Goal: Task Accomplishment & Management: Manage account settings

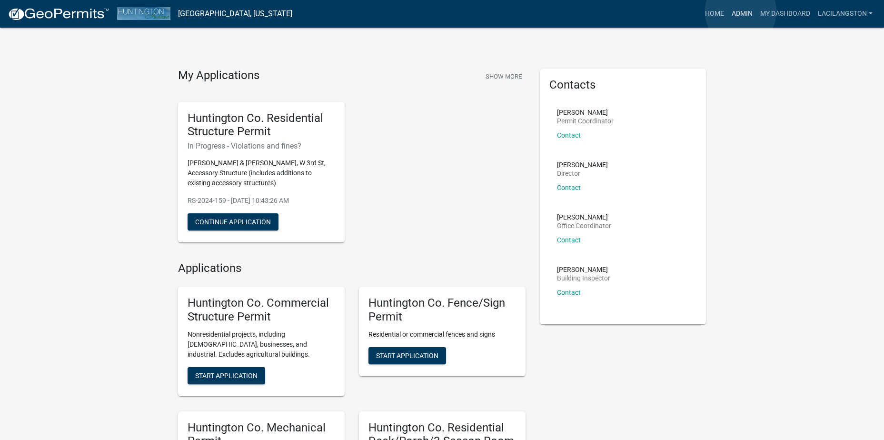
click at [741, 11] on link "Admin" at bounding box center [742, 14] width 29 height 18
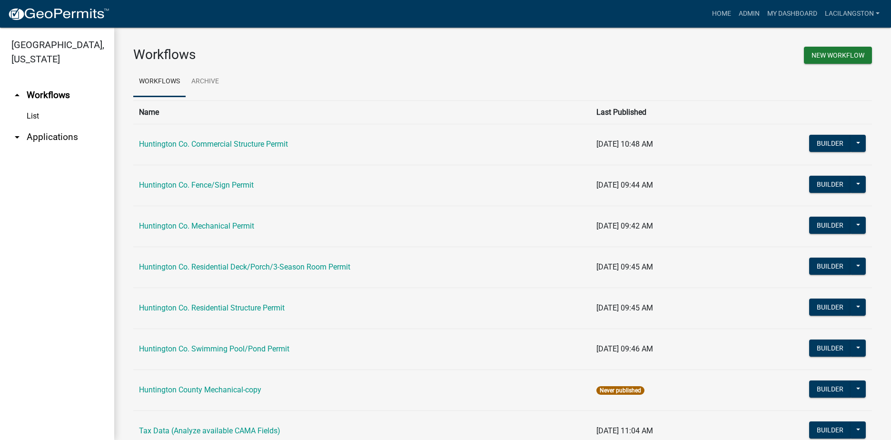
click at [60, 138] on link "arrow_drop_down Applications" at bounding box center [57, 137] width 114 height 23
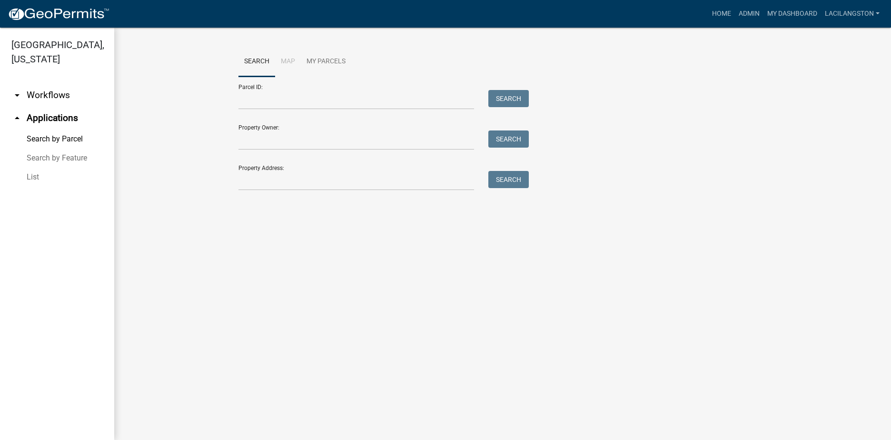
click at [34, 188] on ul "arrow_drop_down Workflows List arrow_drop_up Applications Search by Parcel Sear…" at bounding box center [57, 258] width 114 height 364
click at [33, 179] on link "List" at bounding box center [57, 177] width 114 height 19
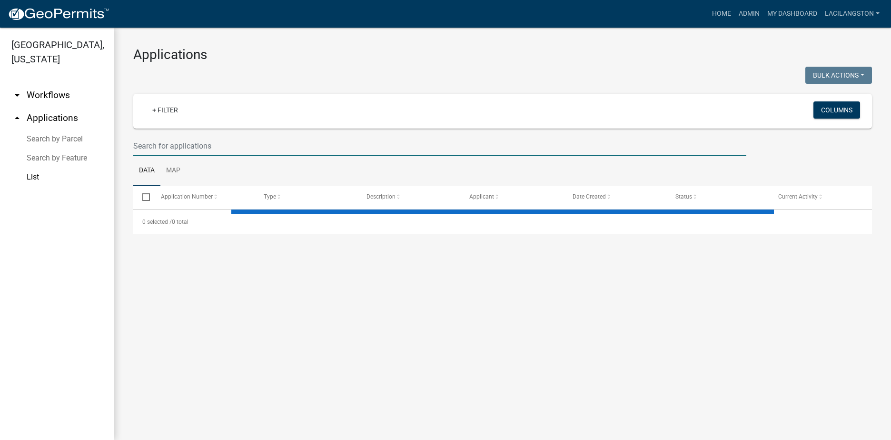
click at [177, 147] on input "text" at bounding box center [439, 146] width 613 height 20
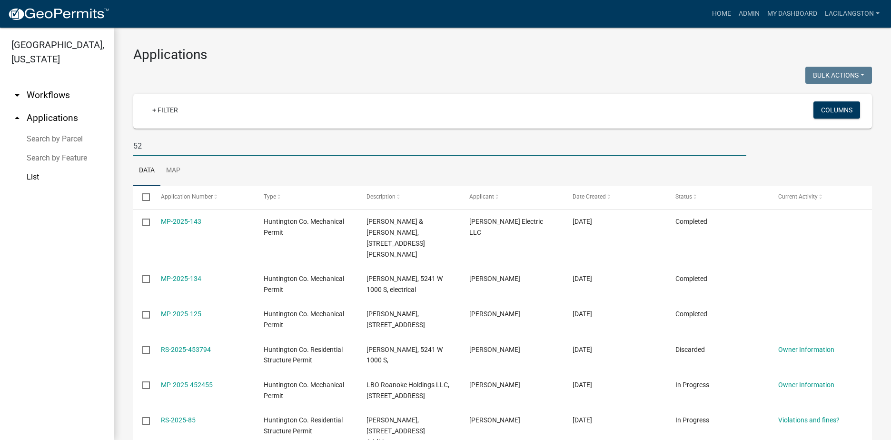
type input "5"
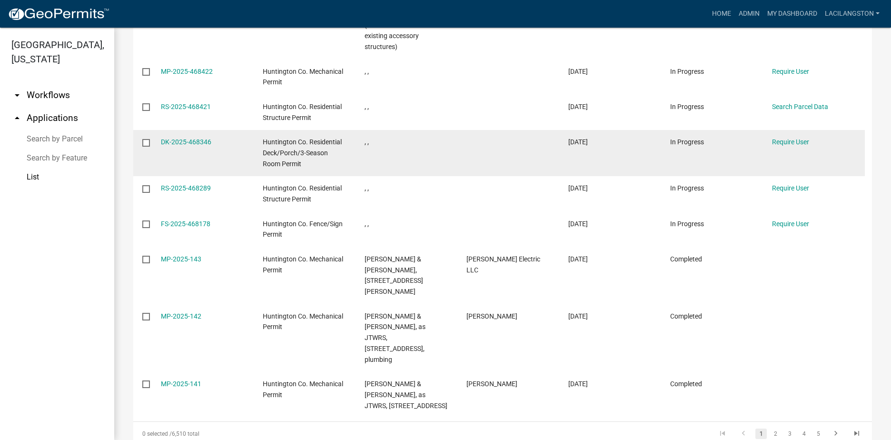
scroll to position [286, 0]
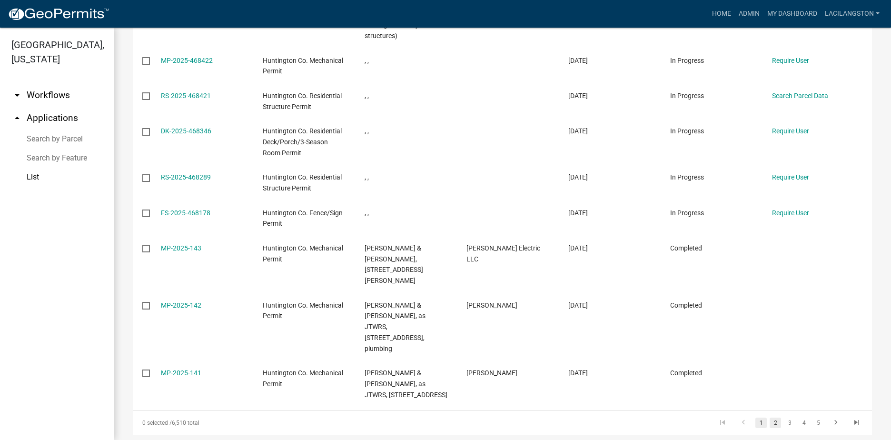
click at [770, 418] on link "2" at bounding box center [775, 423] width 11 height 10
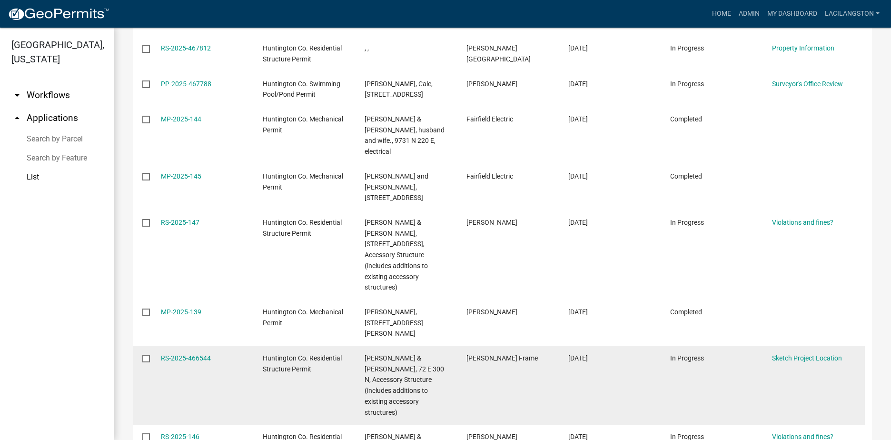
scroll to position [333, 0]
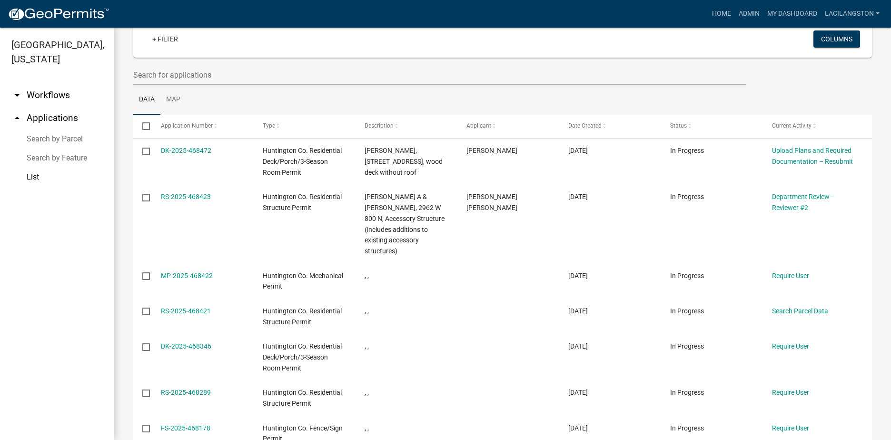
scroll to position [48, 0]
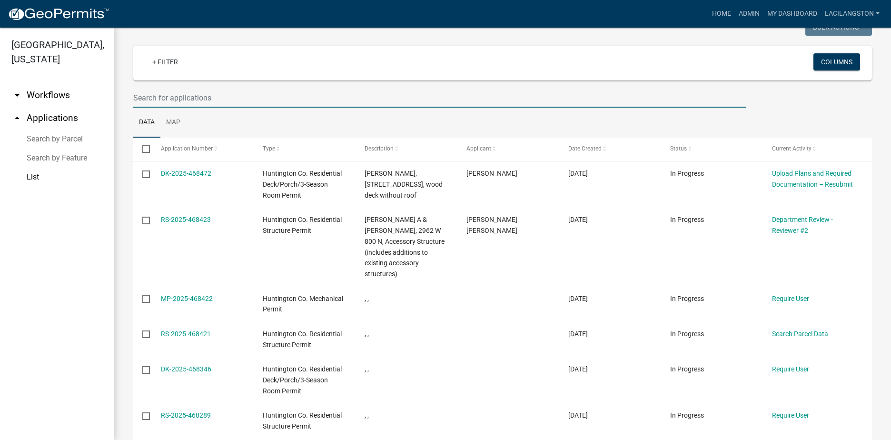
click at [158, 96] on input "text" at bounding box center [439, 98] width 613 height 20
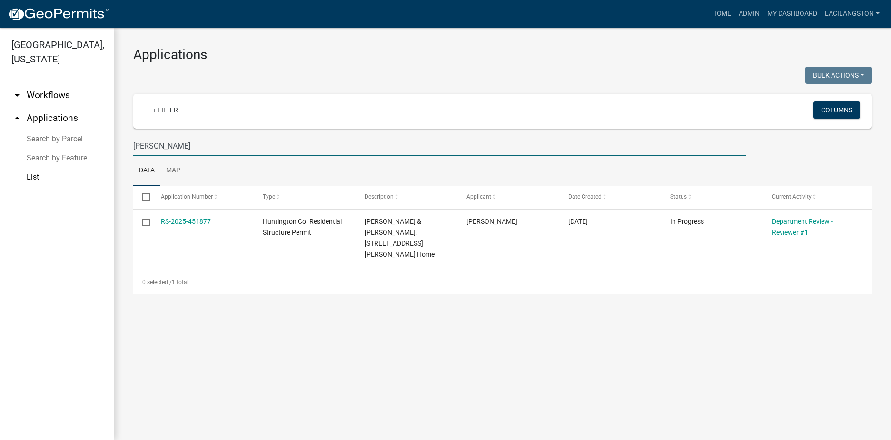
scroll to position [0, 0]
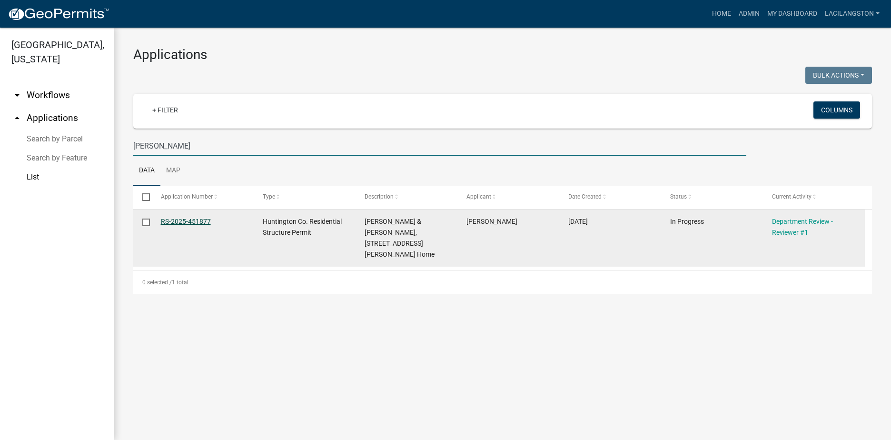
type input "[PERSON_NAME]"
click at [167, 223] on link "RS-2025-451877" at bounding box center [186, 222] width 50 height 8
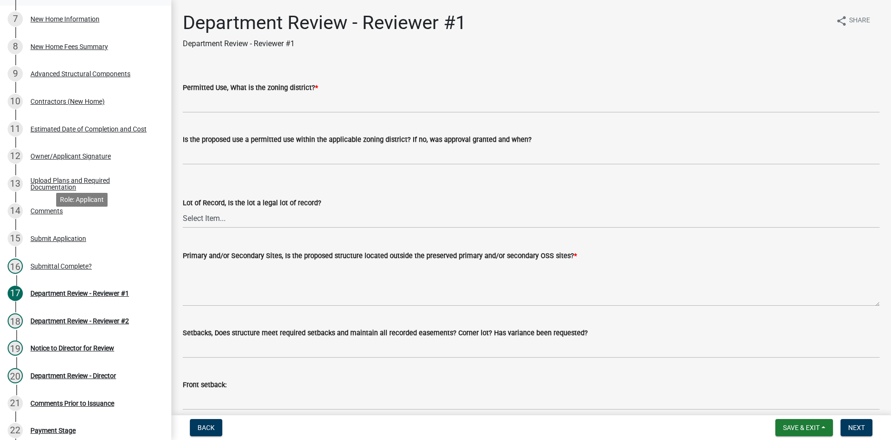
scroll to position [333, 0]
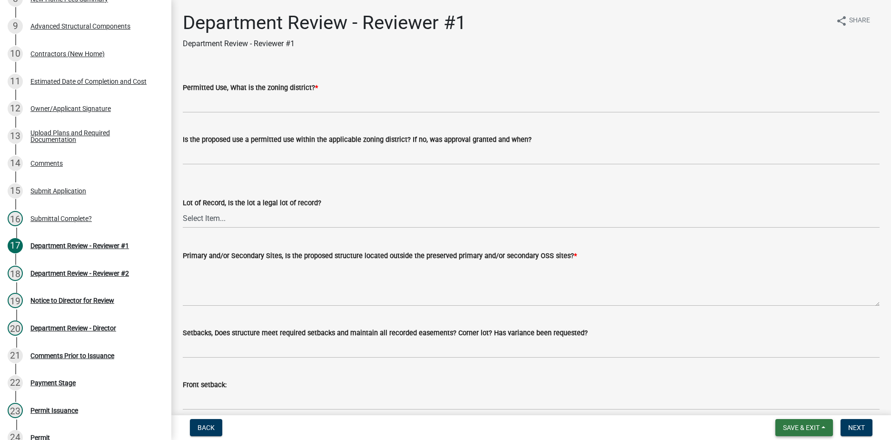
click at [787, 430] on span "Save & Exit" at bounding box center [801, 428] width 37 height 8
click at [779, 406] on button "Save & Exit" at bounding box center [795, 402] width 76 height 23
